Goal: Information Seeking & Learning: Check status

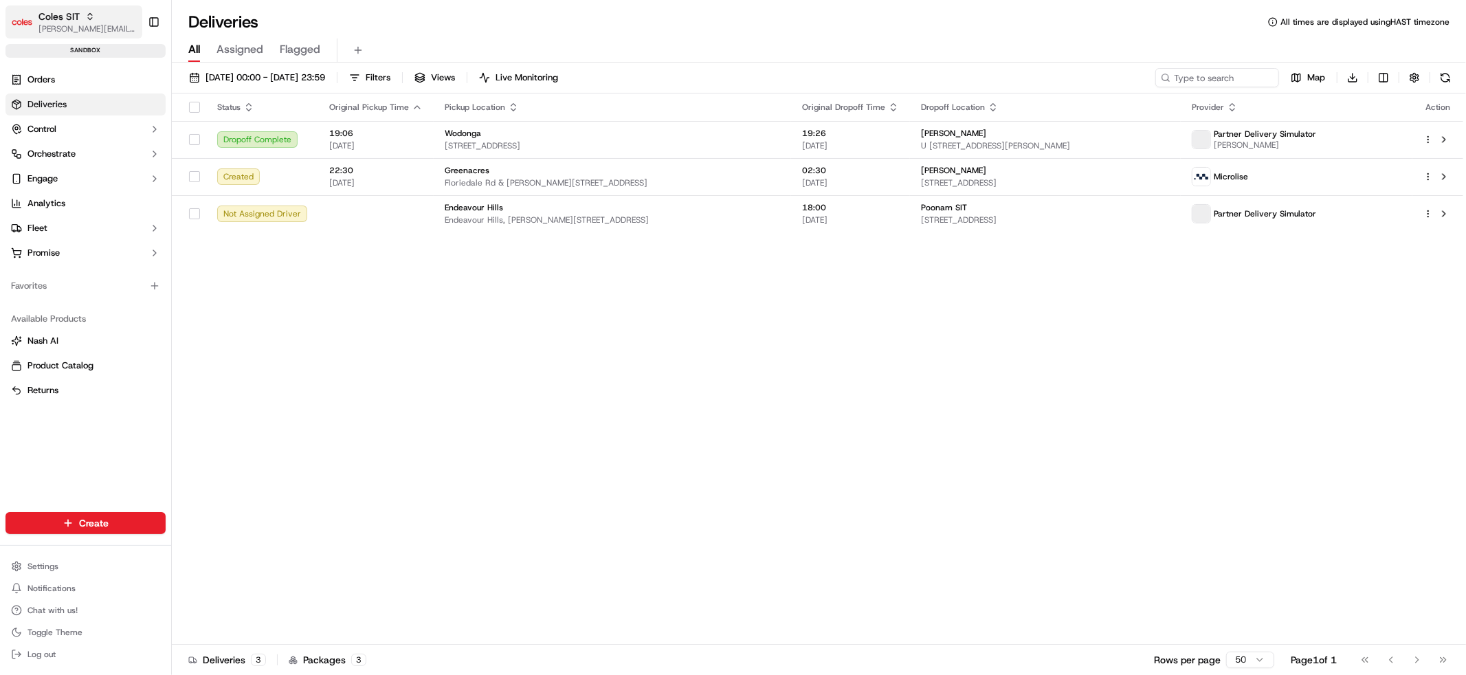
click at [65, 23] on span "[PERSON_NAME][EMAIL_ADDRESS][DOMAIN_NAME]" at bounding box center [87, 28] width 98 height 11
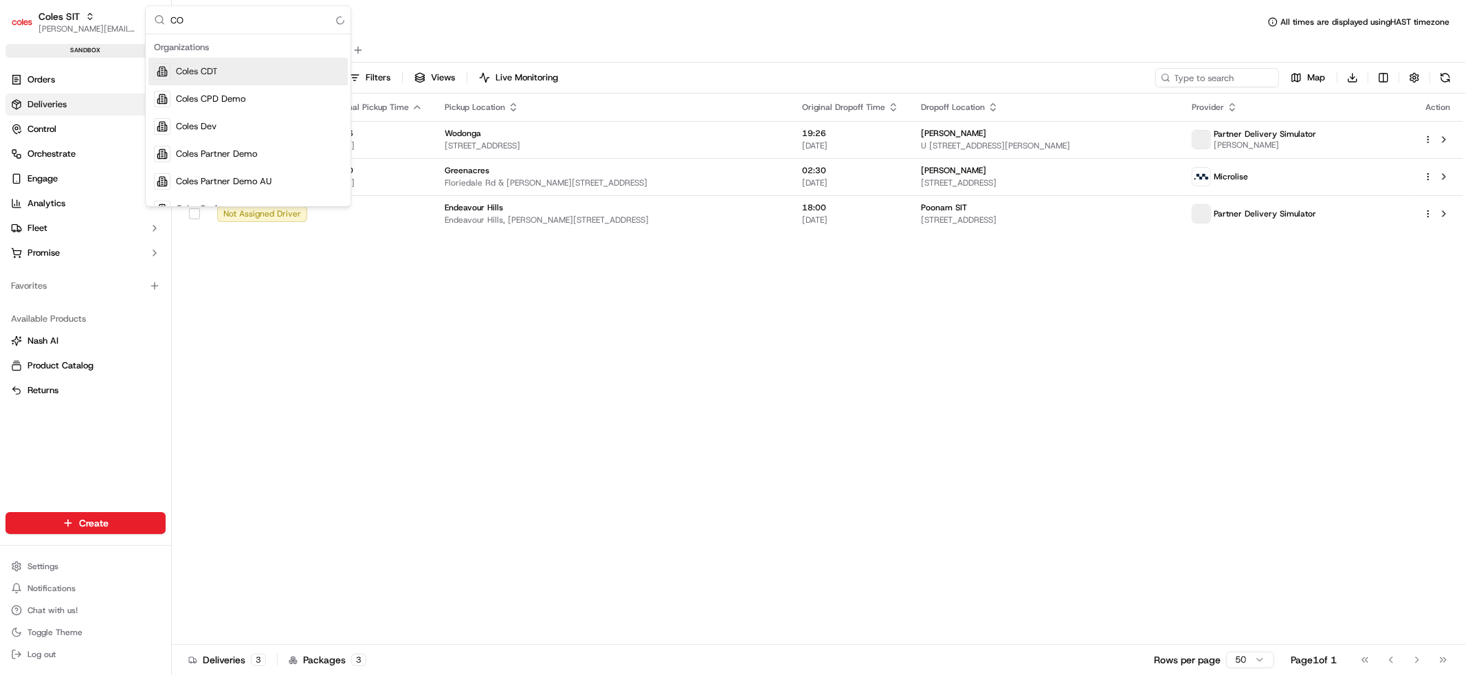
type input "C"
type input "coles test"
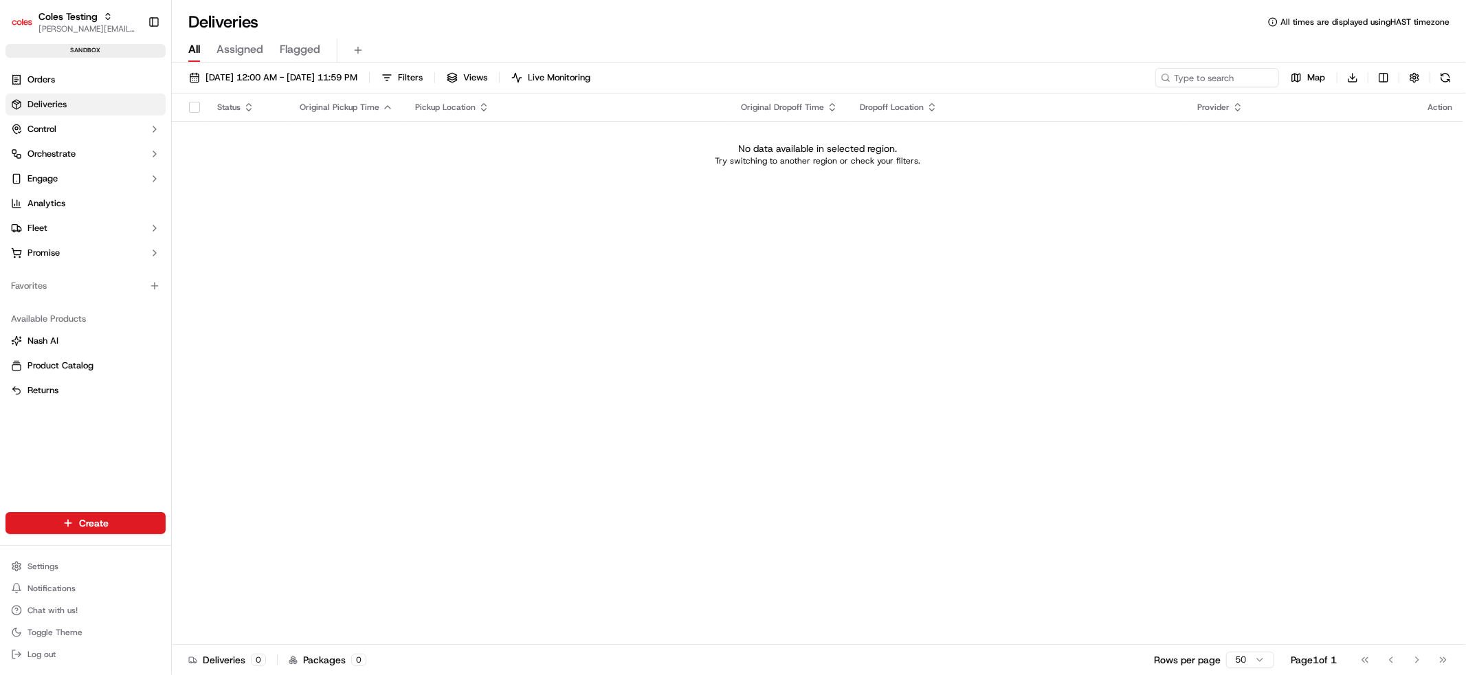
click at [825, 461] on div "Status Original Pickup Time Pickup Location Original Dropoff Time Dropoff Locat…" at bounding box center [817, 368] width 1291 height 551
drag, startPoint x: 506, startPoint y: 19, endPoint x: 509, endPoint y: 1, distance: 18.2
click at [506, 18] on div "Deliveries All times are displayed using HAST timezone" at bounding box center [819, 22] width 1294 height 22
click at [59, 30] on span "[PERSON_NAME][EMAIL_ADDRESS][DOMAIN_NAME]" at bounding box center [87, 28] width 98 height 11
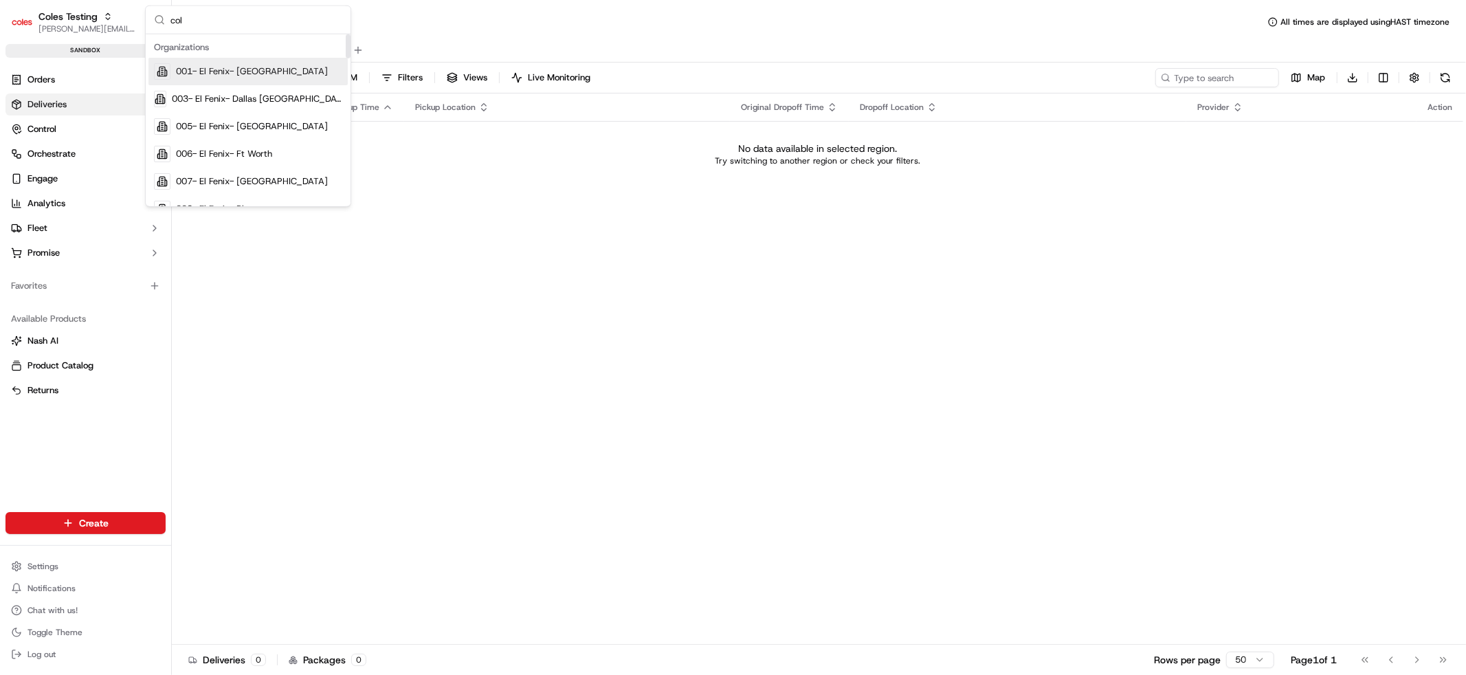
type input "[PERSON_NAME]"
